Goal: Transaction & Acquisition: Purchase product/service

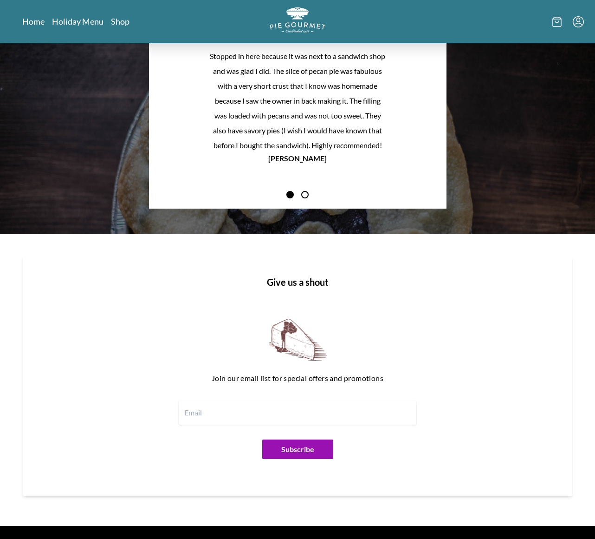
scroll to position [864, 0]
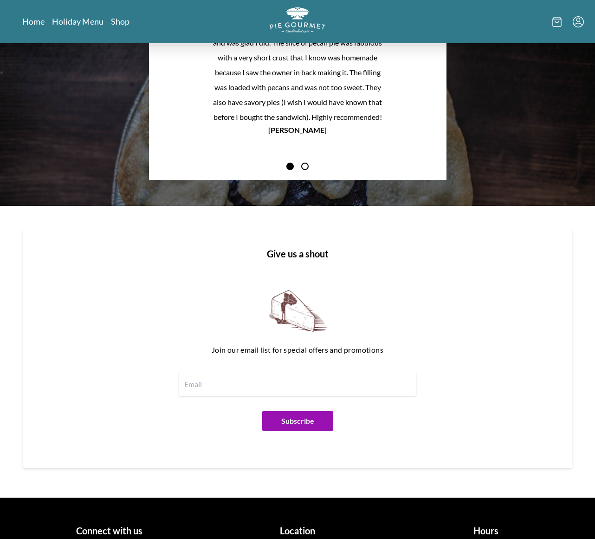
click at [195, 381] on input "email" at bounding box center [298, 384] width 238 height 24
type input "[EMAIL_ADDRESS][DOMAIN_NAME]"
click at [296, 418] on button "Subscribe" at bounding box center [297, 420] width 71 height 19
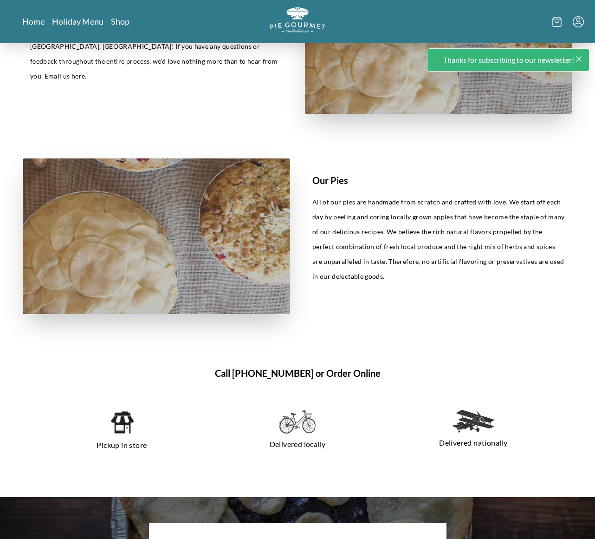
scroll to position [0, 0]
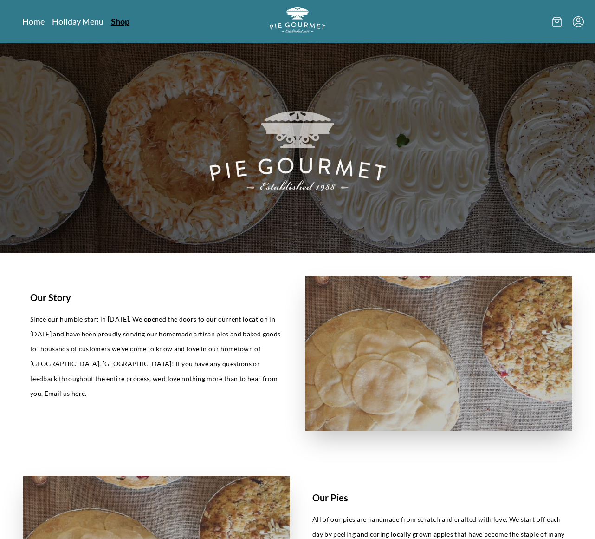
click at [120, 22] on link "Shop" at bounding box center [120, 21] width 19 height 11
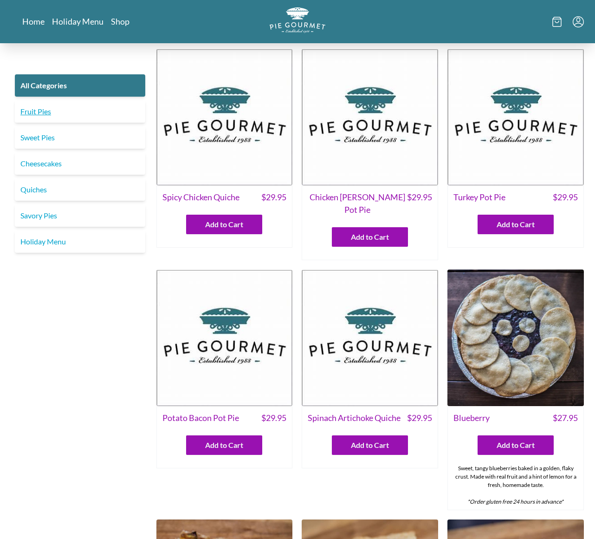
click at [31, 110] on link "Fruit Pies" at bounding box center [80, 111] width 130 height 22
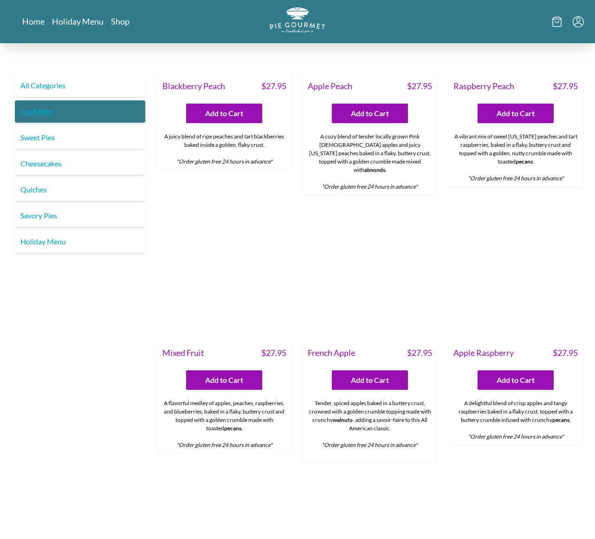
scroll to position [611, 0]
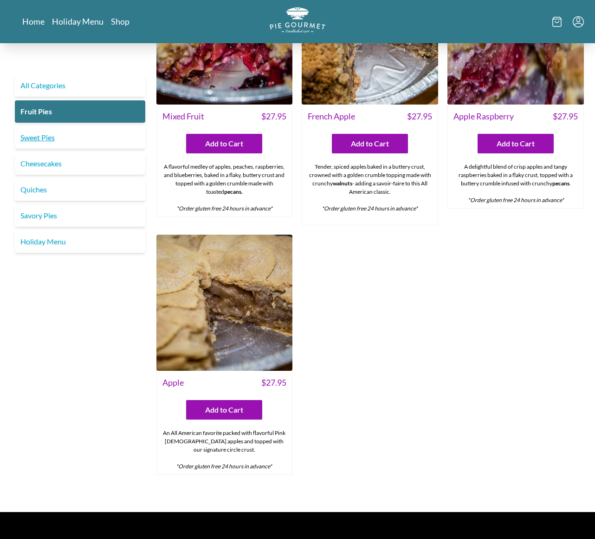
click at [39, 136] on link "Sweet Pies" at bounding box center [80, 137] width 130 height 22
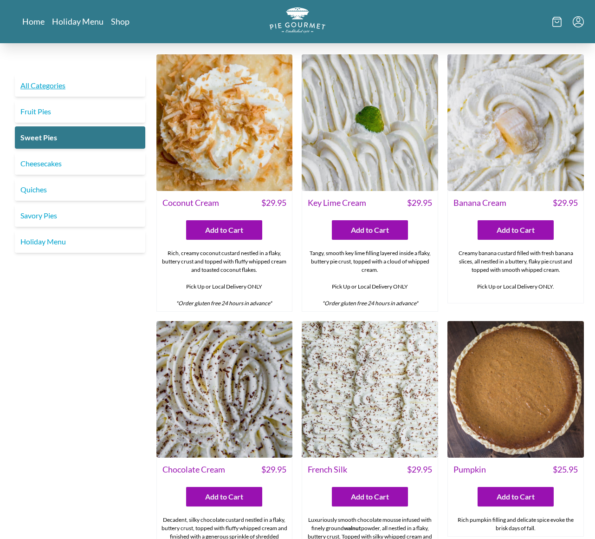
click at [33, 80] on link "All Categories" at bounding box center [80, 85] width 130 height 22
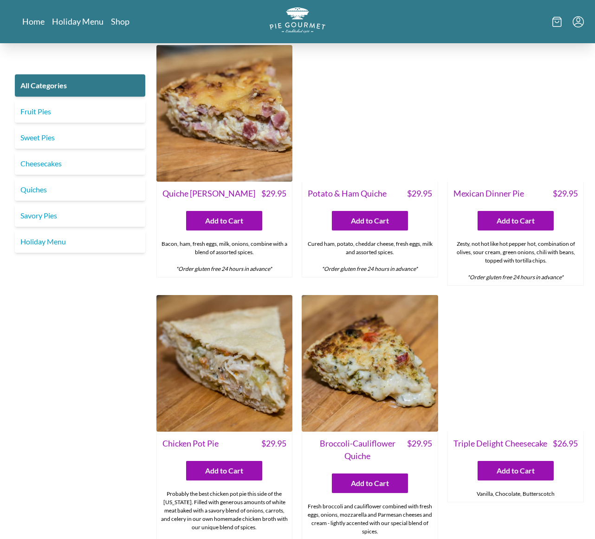
scroll to position [1084, 0]
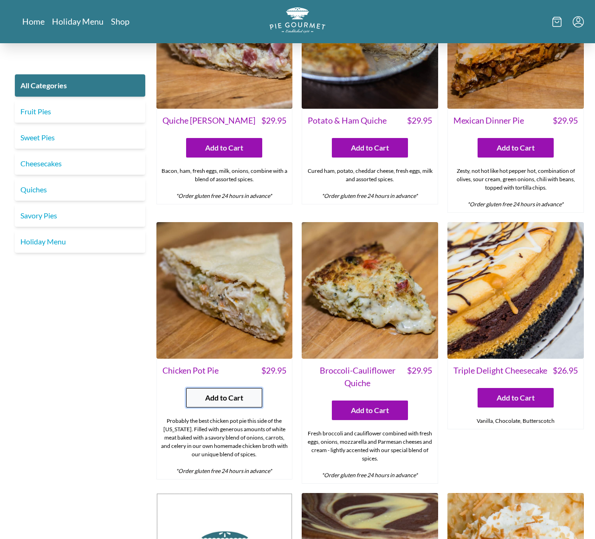
click at [224, 392] on span "Add to Cart" at bounding box center [224, 397] width 38 height 11
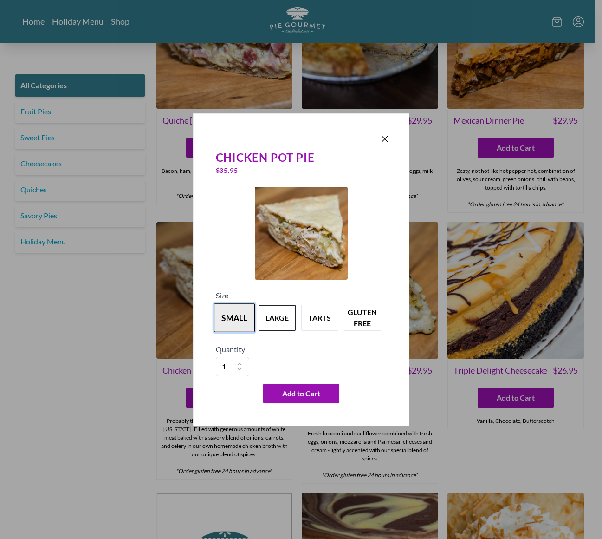
click at [231, 314] on button "small" at bounding box center [234, 317] width 41 height 29
click at [293, 393] on span "Add to Cart" at bounding box center [301, 393] width 38 height 11
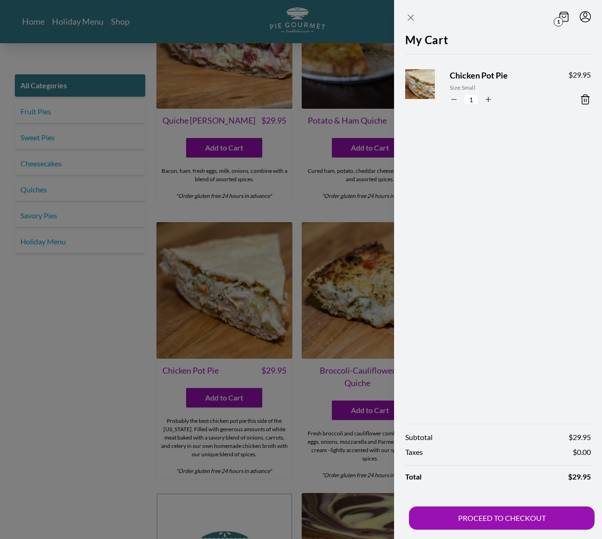
click at [409, 16] on icon "Close panel" at bounding box center [411, 18] width 6 height 6
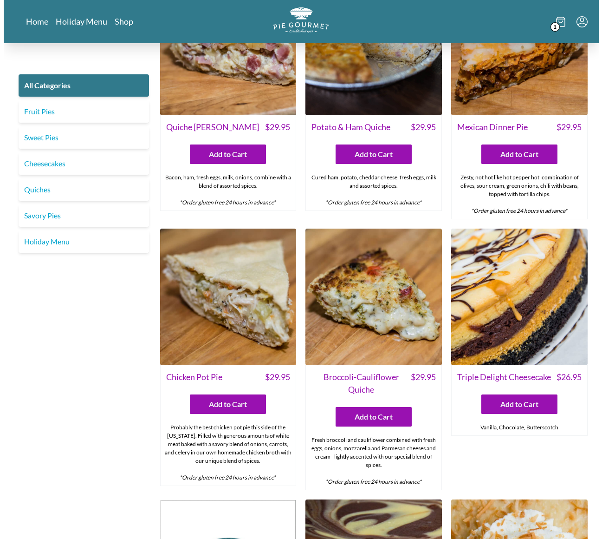
scroll to position [973, 0]
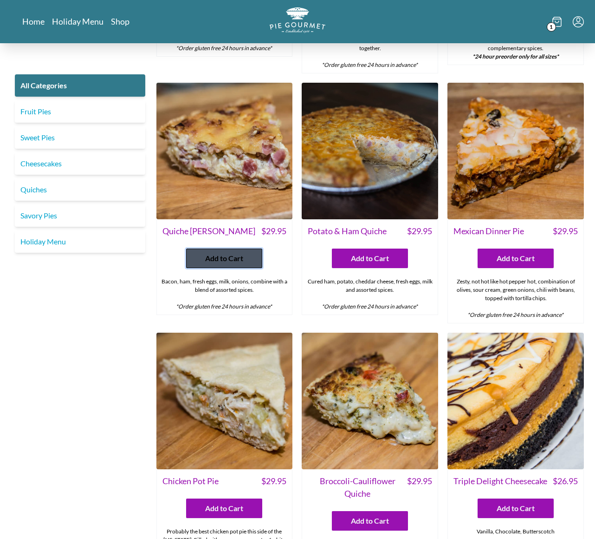
click at [223, 253] on span "Add to Cart" at bounding box center [224, 258] width 38 height 11
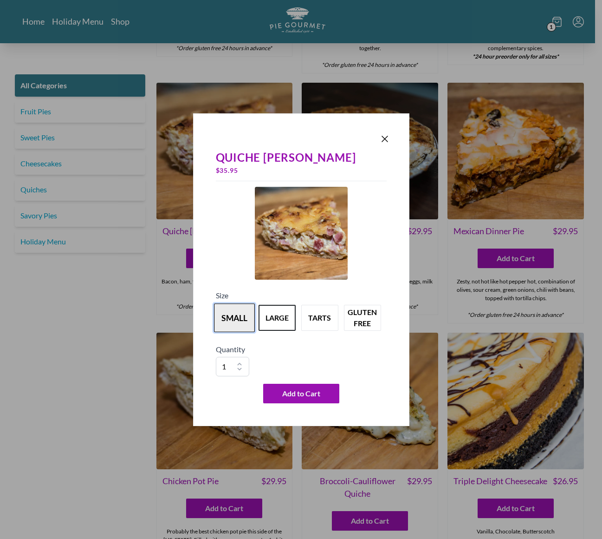
click at [232, 320] on button "small" at bounding box center [234, 317] width 41 height 29
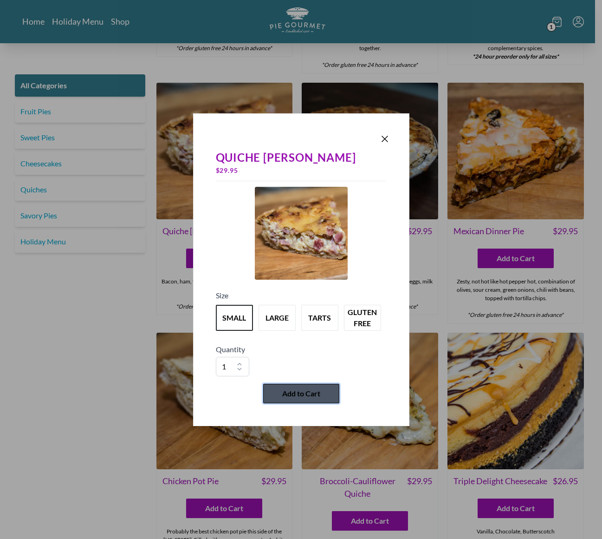
click at [290, 390] on span "Add to Cart" at bounding box center [301, 393] width 38 height 11
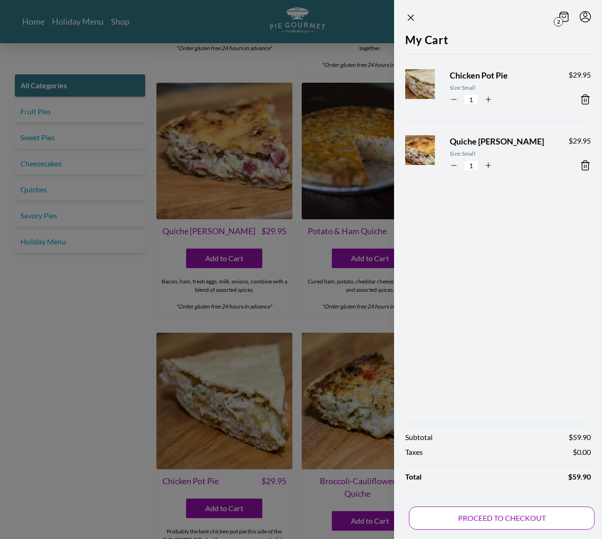
click at [491, 514] on button "PROCEED TO CHECKOUT" at bounding box center [502, 517] width 186 height 23
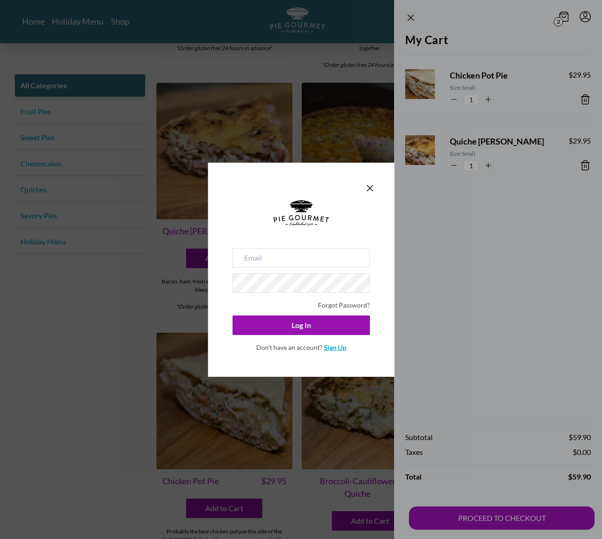
click at [336, 347] on link "Sign Up" at bounding box center [335, 347] width 22 height 8
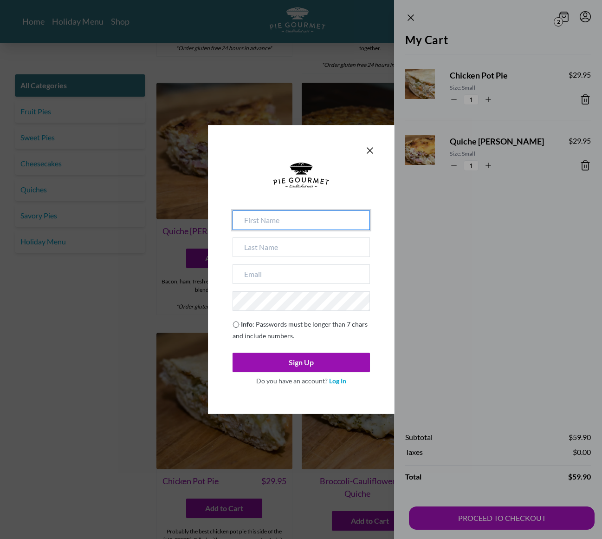
click at [266, 220] on input at bounding box center [301, 219] width 137 height 19
type input "[PERSON_NAME]"
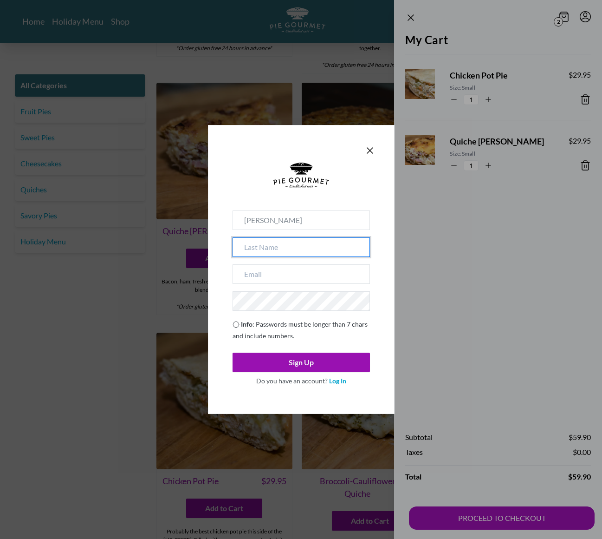
type input "[PERSON_NAME]"
type input "[EMAIL_ADDRESS][DOMAIN_NAME]"
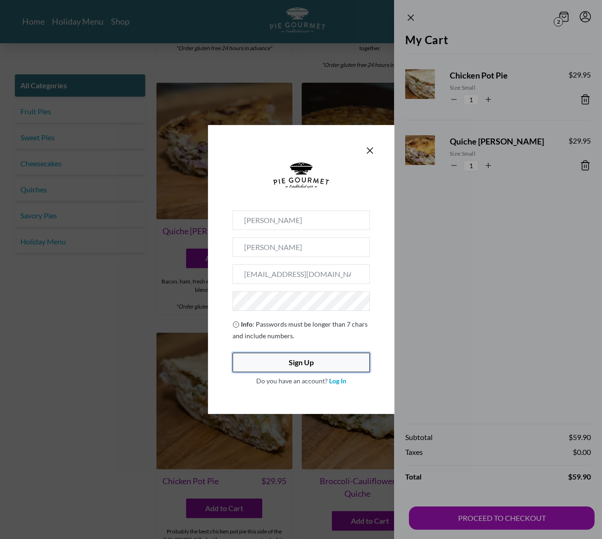
click at [302, 355] on button "Sign Up" at bounding box center [301, 361] width 137 height 19
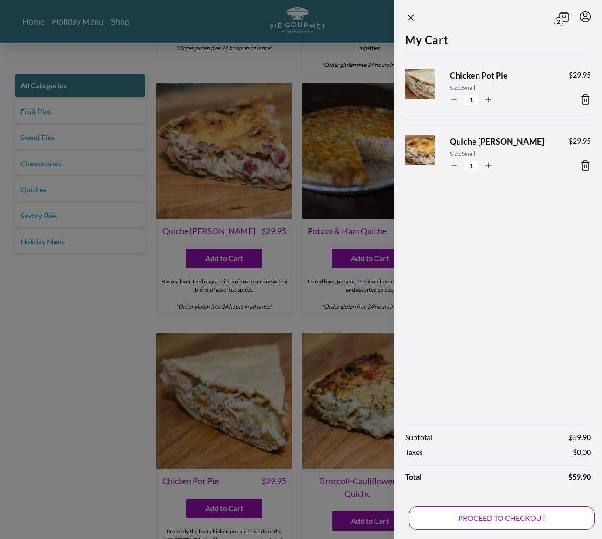
click at [509, 520] on button "PROCEED TO CHECKOUT" at bounding box center [502, 517] width 186 height 23
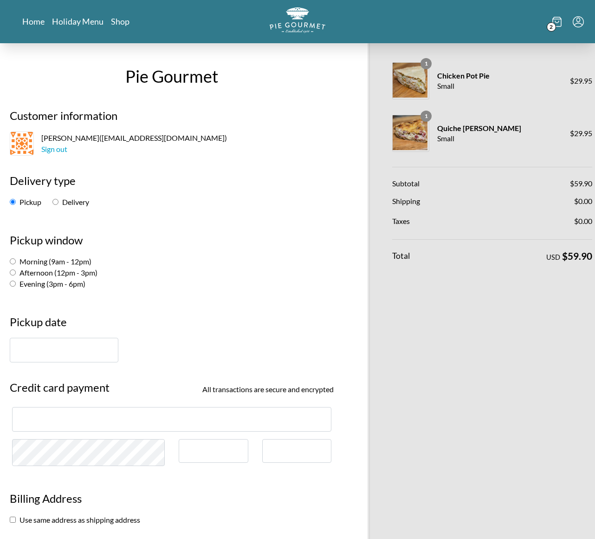
click at [14, 273] on input "Afternoon (12pm - 3pm)" at bounding box center [13, 272] width 6 height 6
radio input "true"
click at [52, 348] on input "text" at bounding box center [64, 350] width 109 height 25
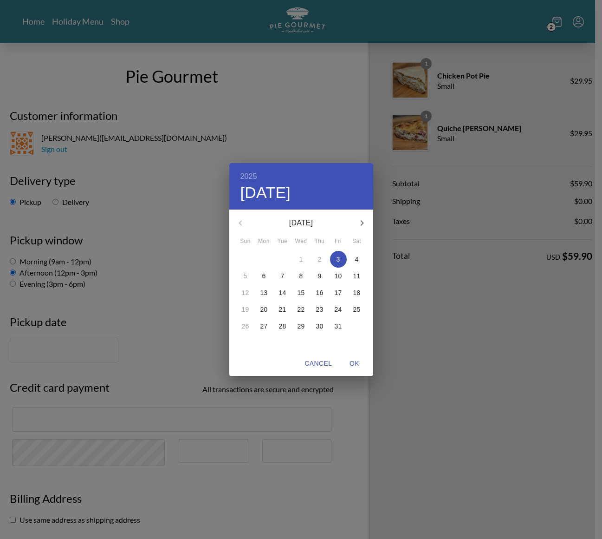
click at [246, 274] on div "5" at bounding box center [245, 275] width 19 height 17
click at [321, 363] on span "Cancel" at bounding box center [318, 363] width 27 height 12
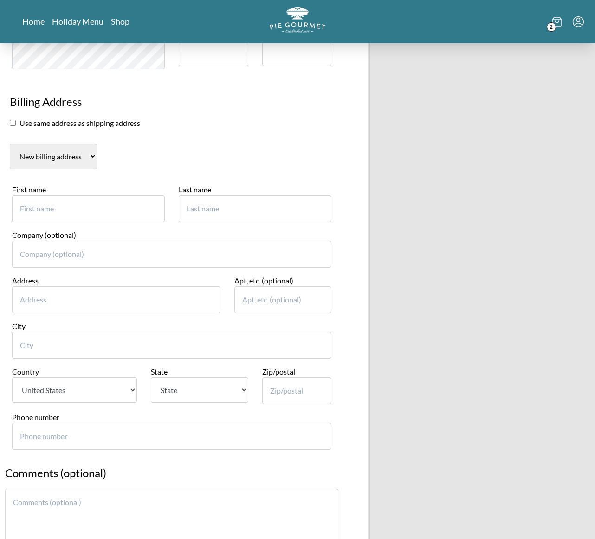
scroll to position [581, 0]
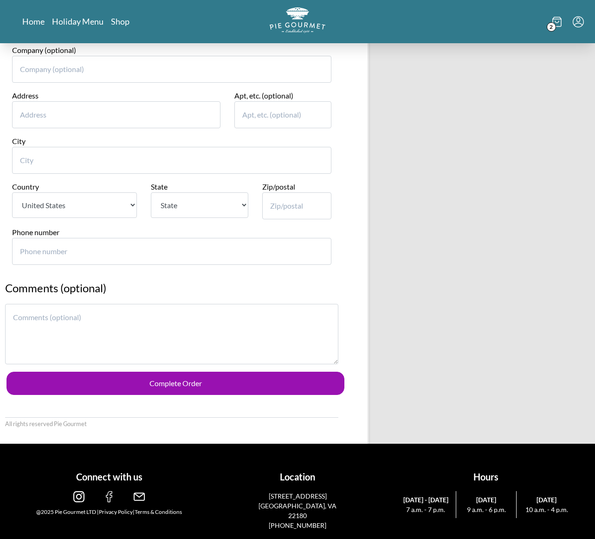
click at [554, 23] on span "2" at bounding box center [551, 26] width 9 height 9
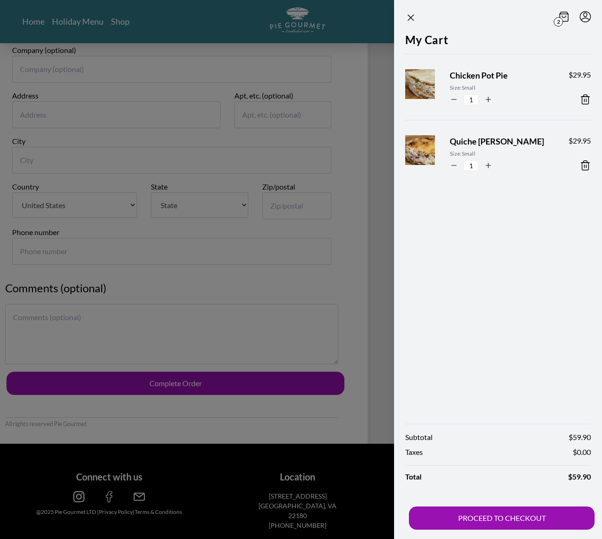
click at [581, 97] on icon at bounding box center [585, 99] width 11 height 11
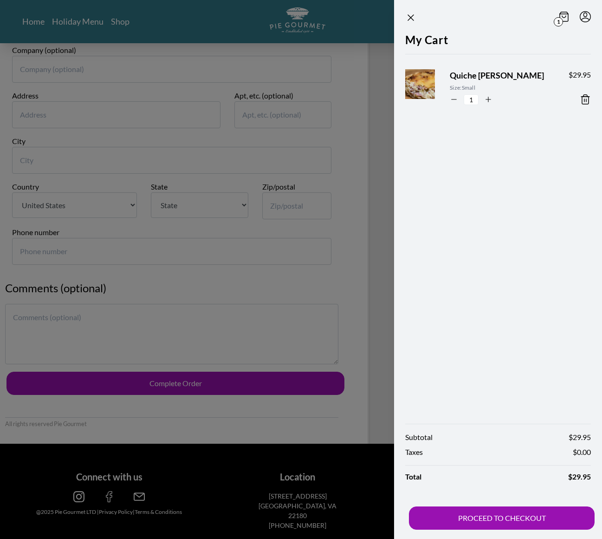
click at [587, 101] on icon at bounding box center [585, 99] width 11 height 11
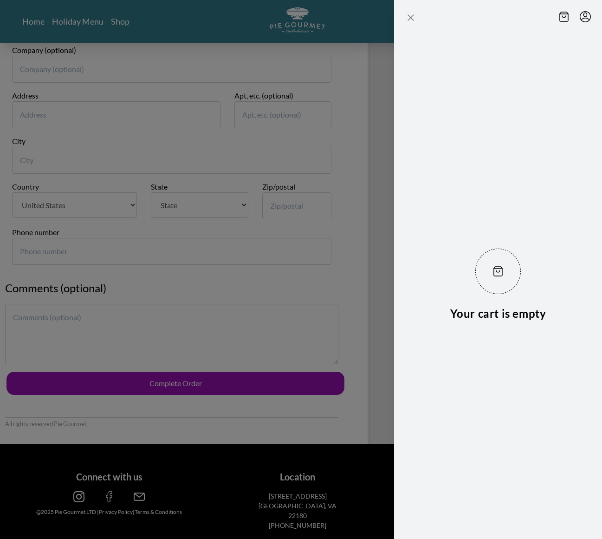
click at [409, 16] on icon "Close panel" at bounding box center [411, 18] width 6 height 6
